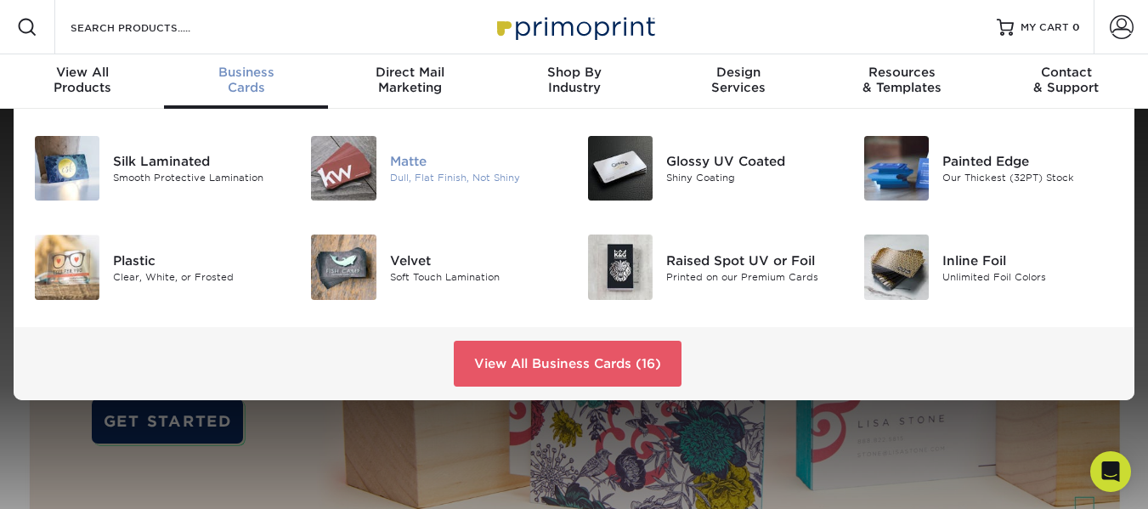
click at [409, 161] on div "Matte" at bounding box center [476, 161] width 172 height 19
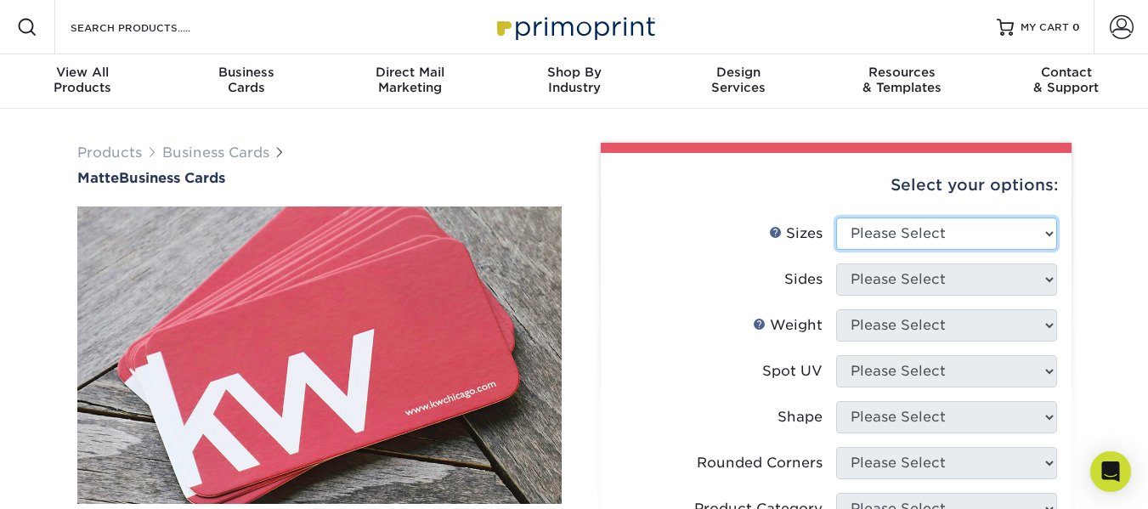
click at [929, 235] on select "Please Select 1.5" x 3.5" - Mini 1.75" x 3.5" - Mini 2" x 2" - Square 2" x 3" -…" at bounding box center [946, 234] width 221 height 32
select select "2.00x3.50"
click at [836, 218] on select "Please Select 1.5" x 3.5" - Mini 1.75" x 3.5" - Mini 2" x 2" - Square 2" x 3" -…" at bounding box center [946, 234] width 221 height 32
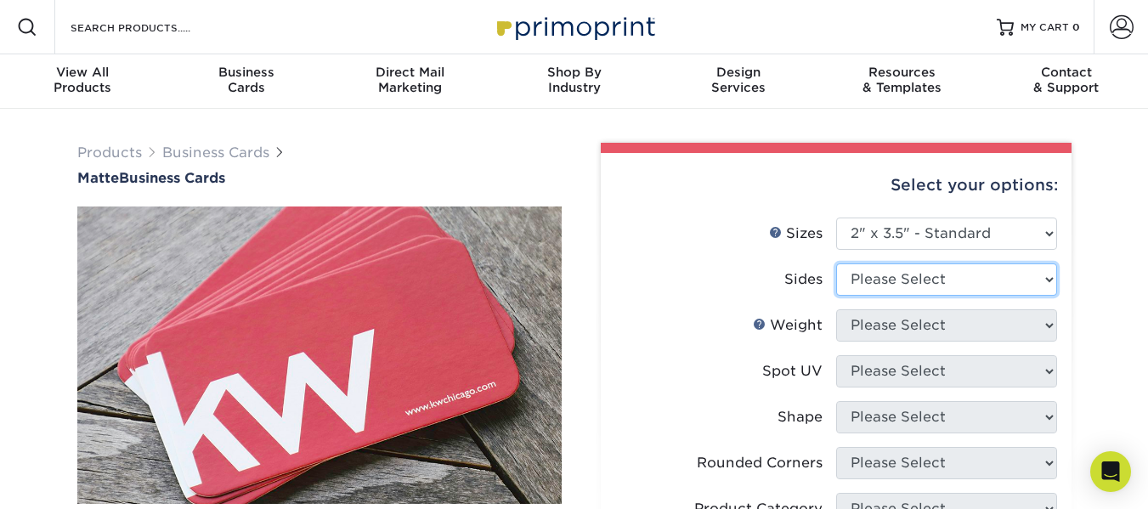
click at [897, 282] on select "Please Select Print Both Sides Print Front Only" at bounding box center [946, 279] width 221 height 32
select select "13abbda7-1d64-4f25-8bb2-c179b224825d"
click at [836, 263] on select "Please Select Print Both Sides Print Front Only" at bounding box center [946, 279] width 221 height 32
click at [906, 285] on select "Please Select Print Both Sides Print Front Only" at bounding box center [946, 279] width 221 height 32
click at [836, 263] on select "Please Select Print Both Sides Print Front Only" at bounding box center [946, 279] width 221 height 32
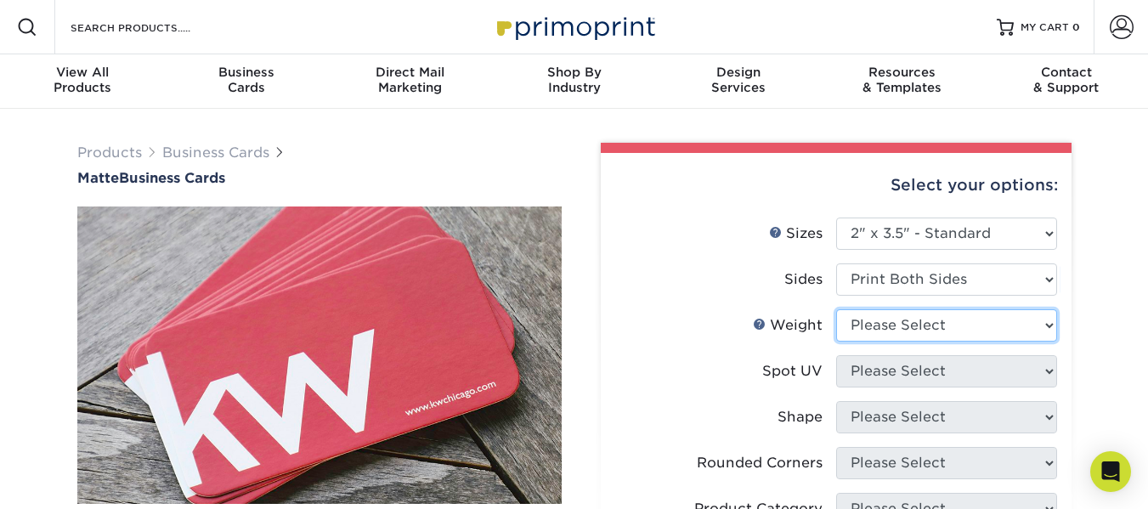
click at [897, 329] on select "Please Select 16PT 14PT" at bounding box center [946, 325] width 221 height 32
select select "14PT"
click at [836, 309] on select "Please Select 16PT 14PT" at bounding box center [946, 325] width 221 height 32
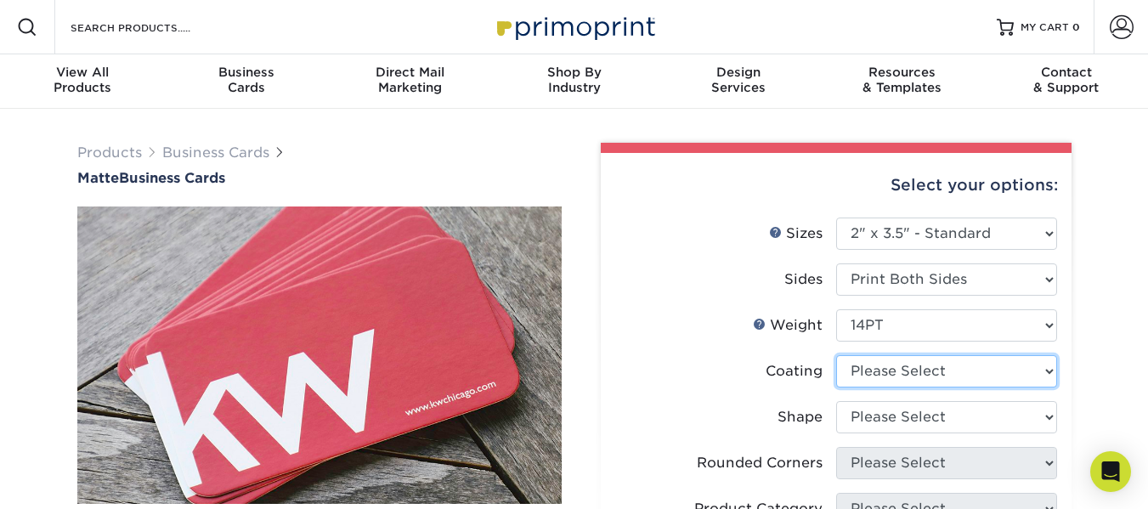
click at [898, 374] on select at bounding box center [946, 371] width 221 height 32
select select "121bb7b5-3b4d-429f-bd8d-bbf80e953313"
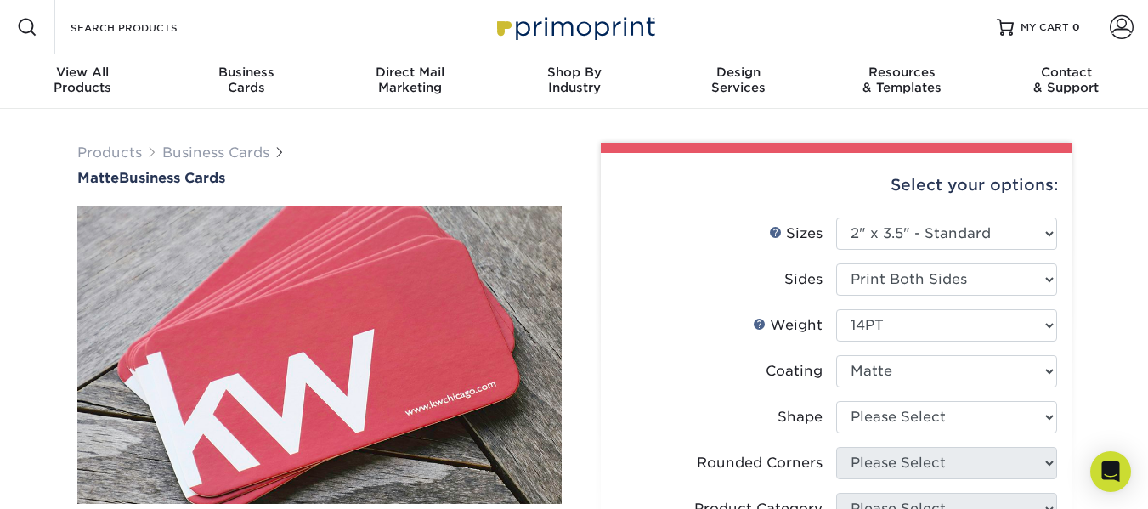
click at [836, 355] on select at bounding box center [946, 371] width 221 height 32
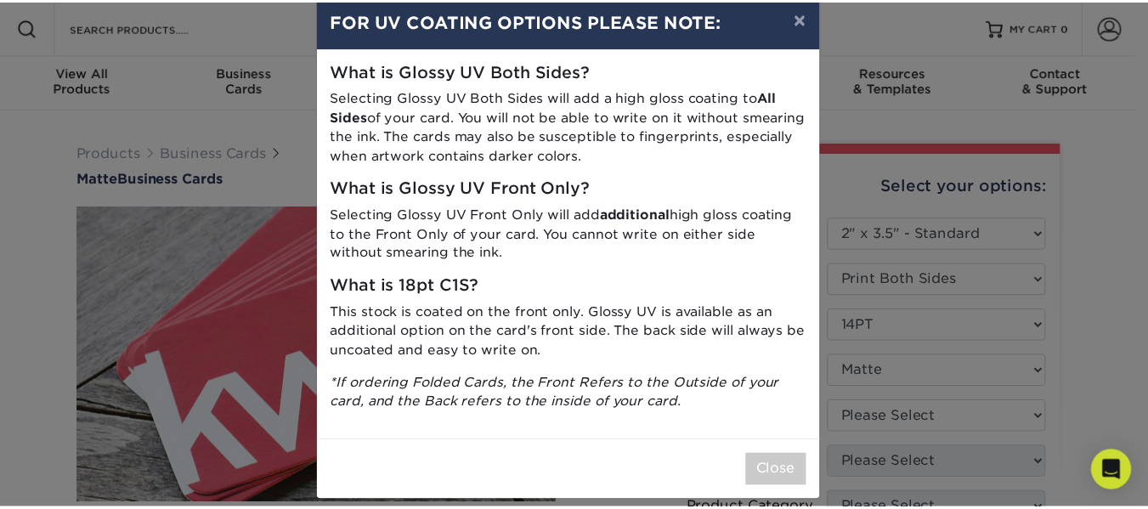
scroll to position [47, 0]
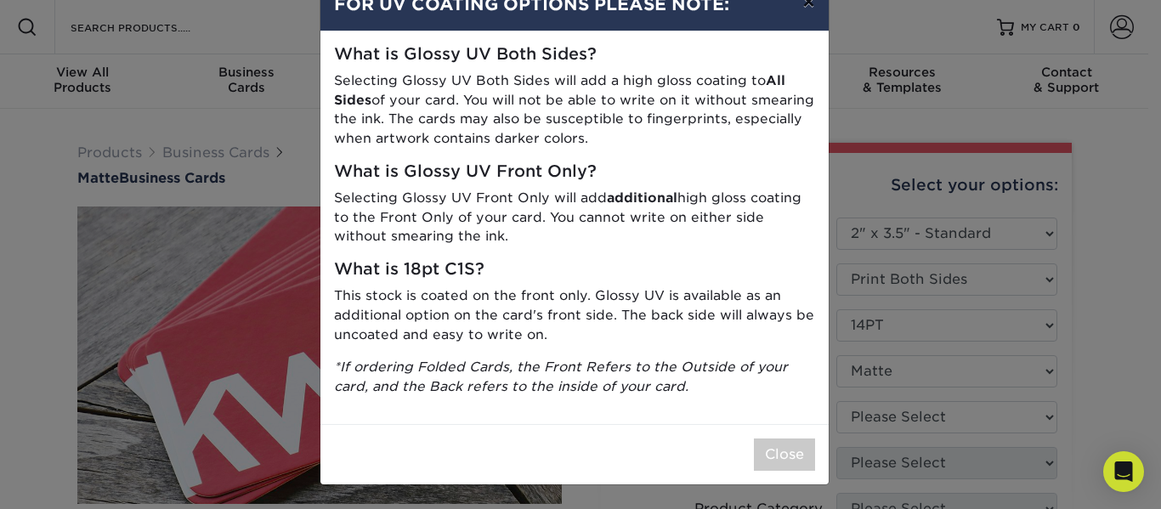
click at [805, 8] on button "×" at bounding box center [808, 2] width 39 height 48
